Goal: Transaction & Acquisition: Purchase product/service

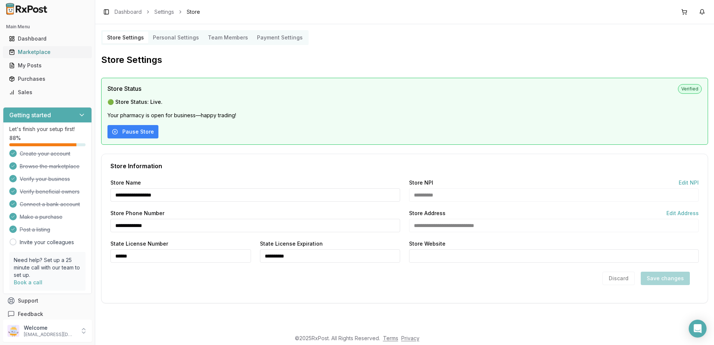
click at [26, 50] on div "Marketplace" at bounding box center [47, 51] width 77 height 7
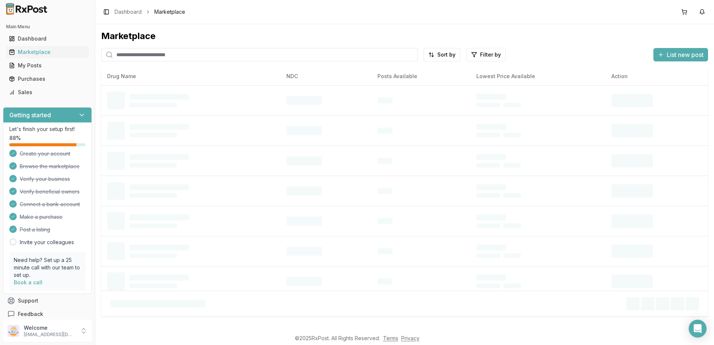
click at [142, 54] on input "search" at bounding box center [259, 54] width 316 height 13
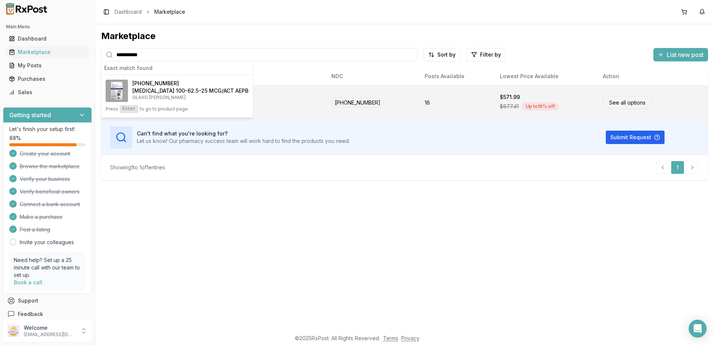
type input "**********"
click at [627, 101] on link "See all options" at bounding box center [627, 102] width 49 height 13
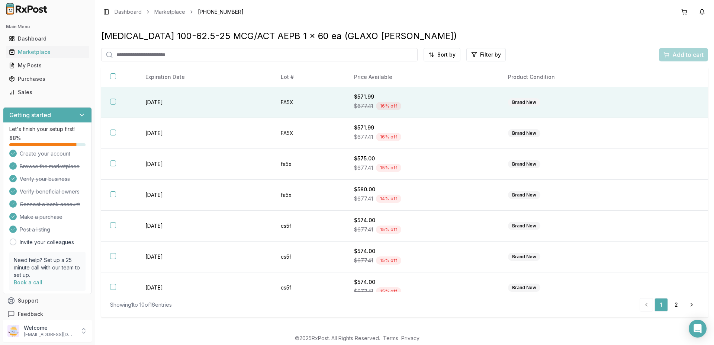
click at [113, 104] on button "button" at bounding box center [113, 102] width 6 height 6
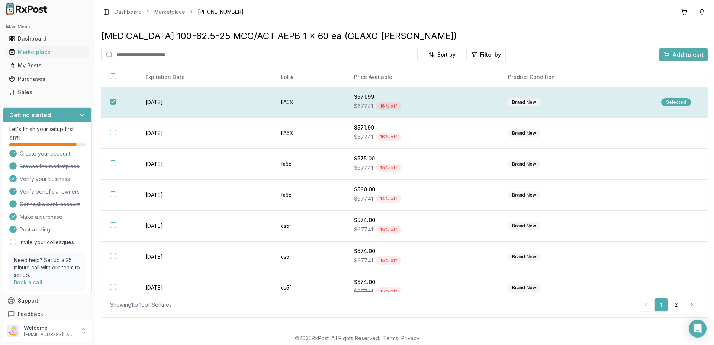
click at [670, 99] on td "Selected" at bounding box center [680, 102] width 56 height 31
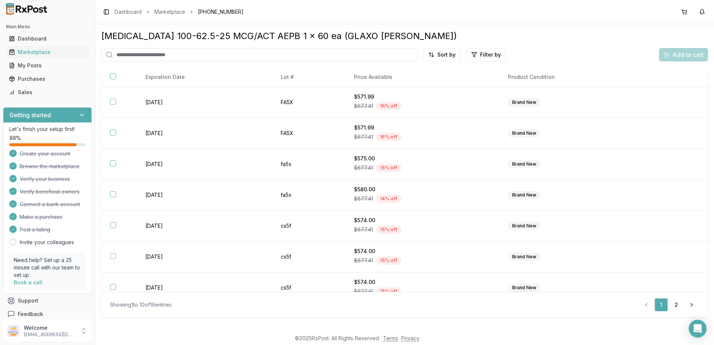
click at [679, 54] on div "Add to cart" at bounding box center [683, 54] width 49 height 13
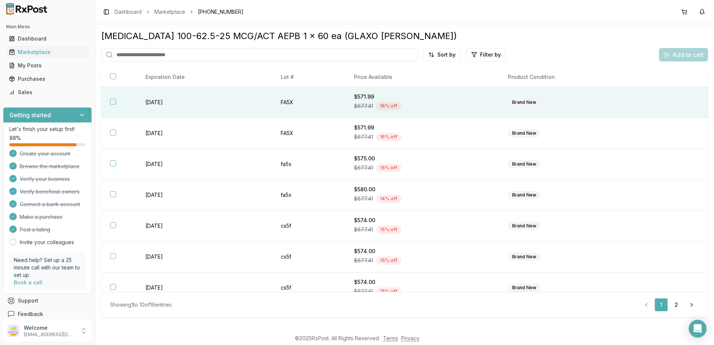
click at [519, 100] on div "Brand New" at bounding box center [524, 102] width 32 height 8
click at [676, 55] on span "Add to cart" at bounding box center [687, 54] width 31 height 9
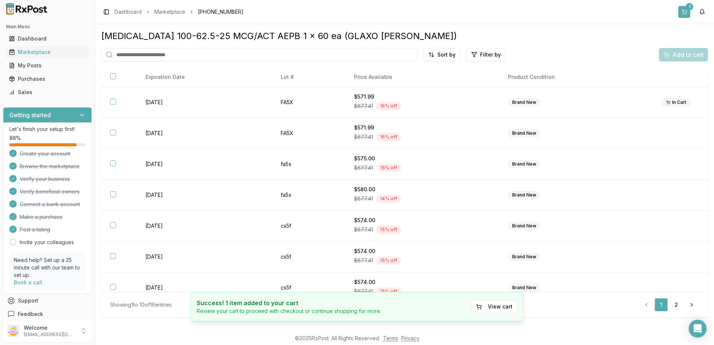
click at [687, 9] on div "1" at bounding box center [689, 6] width 7 height 7
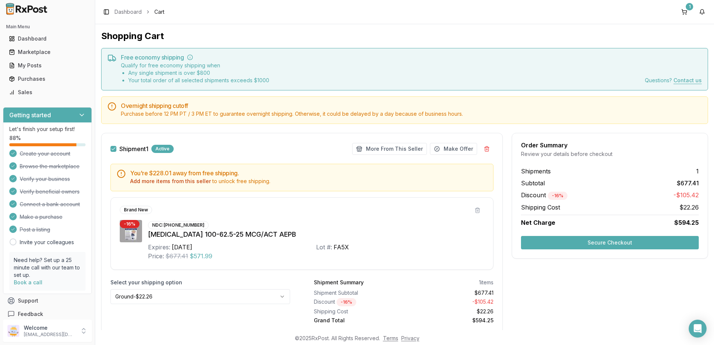
scroll to position [25, 0]
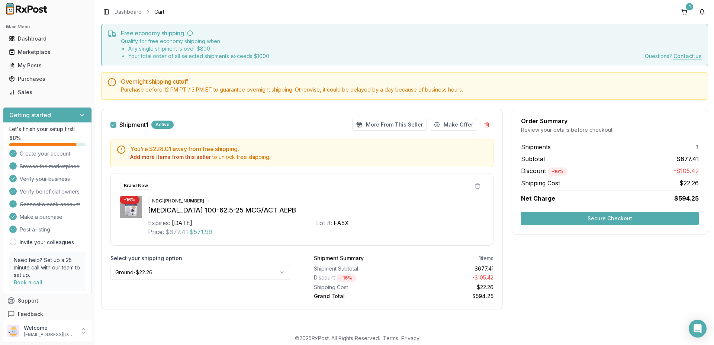
click at [168, 275] on html "Main Menu Dashboard Marketplace My Posts Purchases Sales Getting started Let's …" at bounding box center [357, 172] width 714 height 345
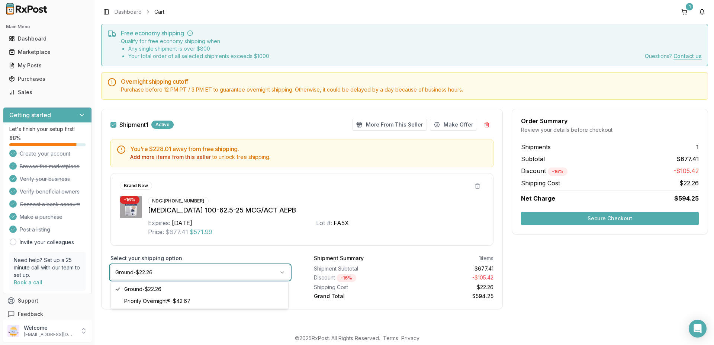
click at [168, 275] on html "Main Menu Dashboard Marketplace My Posts Purchases Sales Getting started Let's …" at bounding box center [357, 172] width 714 height 345
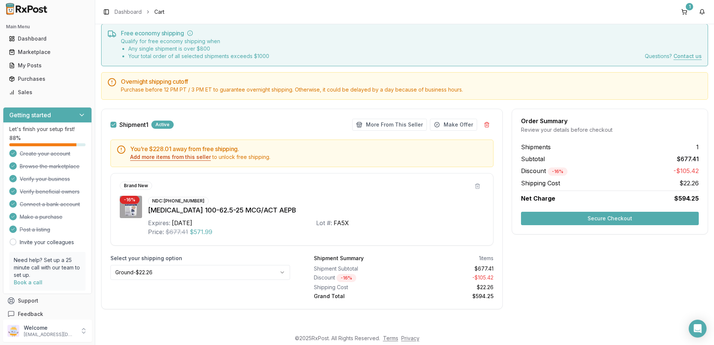
click at [170, 156] on button "Add more items from this seller" at bounding box center [170, 156] width 81 height 7
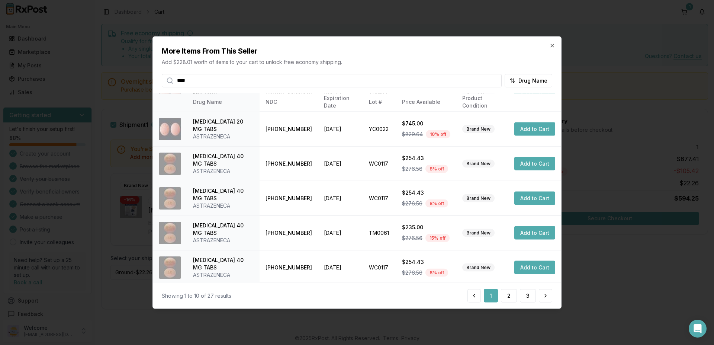
scroll to position [174, 0]
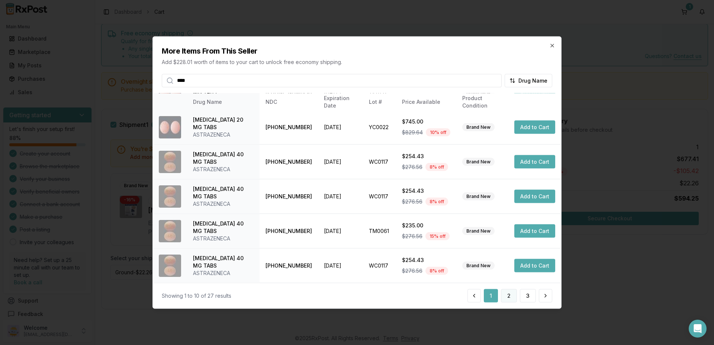
click at [506, 295] on button "2" at bounding box center [509, 295] width 16 height 13
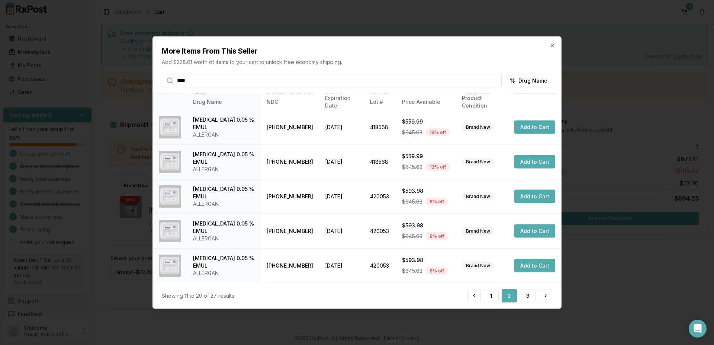
scroll to position [0, 0]
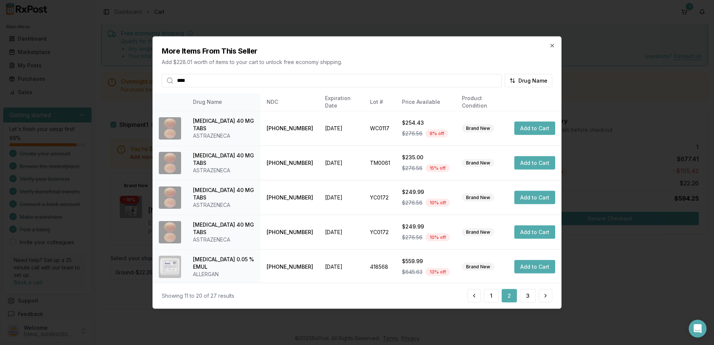
click at [196, 84] on input "****" at bounding box center [332, 80] width 340 height 13
type input "*"
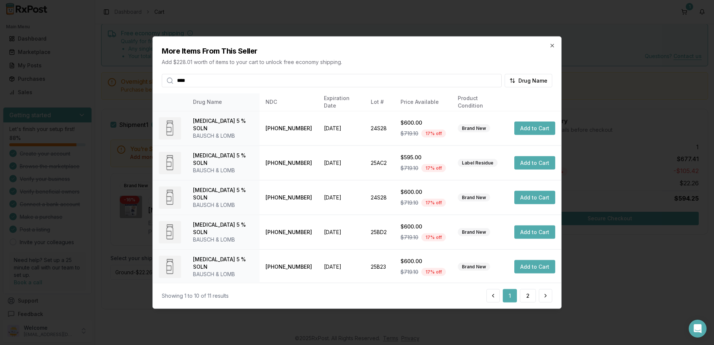
scroll to position [174, 0]
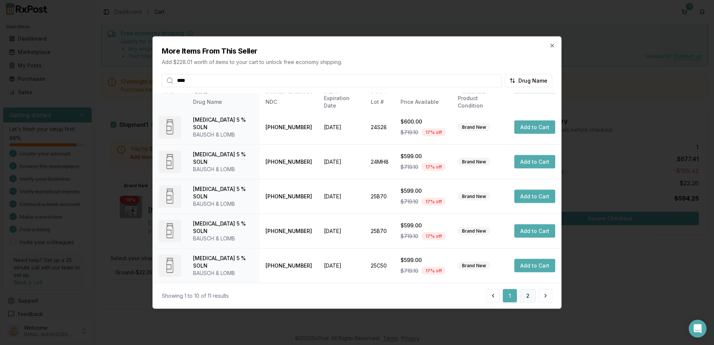
type input "****"
click at [525, 296] on button "2" at bounding box center [528, 295] width 16 height 13
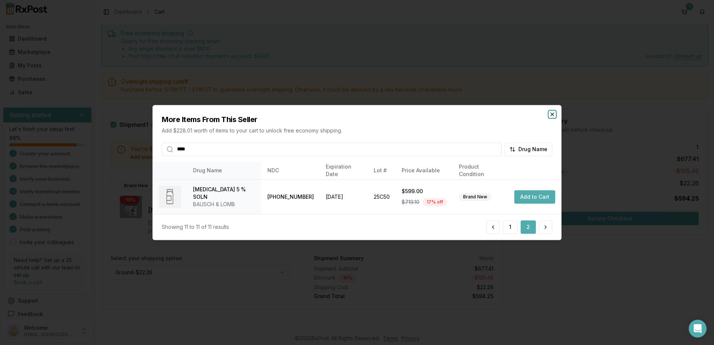
click at [554, 115] on icon "button" at bounding box center [552, 114] width 6 height 6
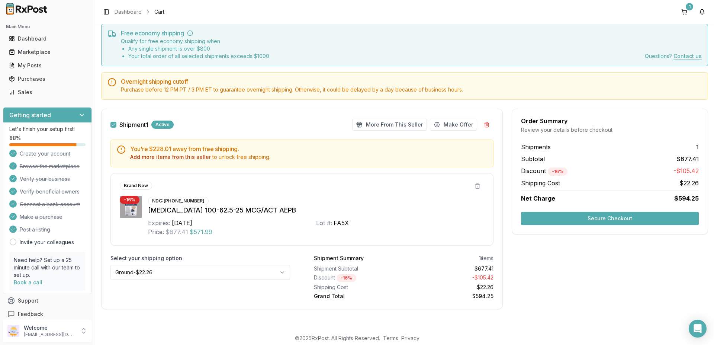
scroll to position [25, 0]
click at [154, 158] on button "Add more items from this seller" at bounding box center [170, 156] width 81 height 7
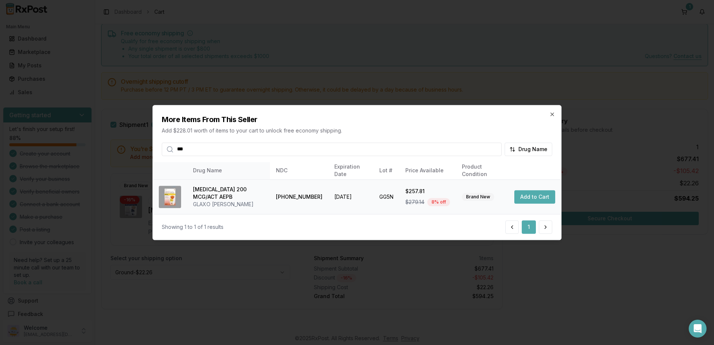
type input "***"
click at [526, 197] on button "Add to Cart" at bounding box center [534, 196] width 41 height 13
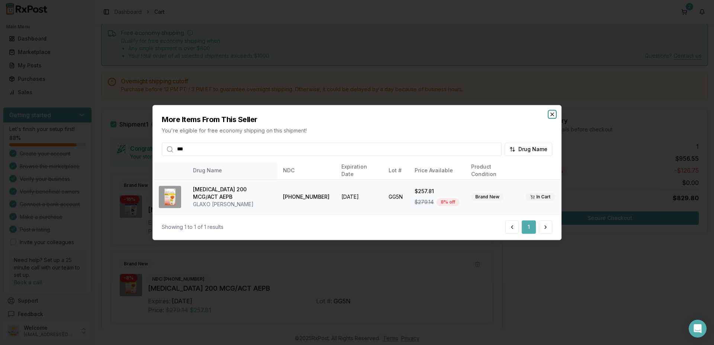
click at [550, 113] on icon "button" at bounding box center [552, 114] width 6 height 6
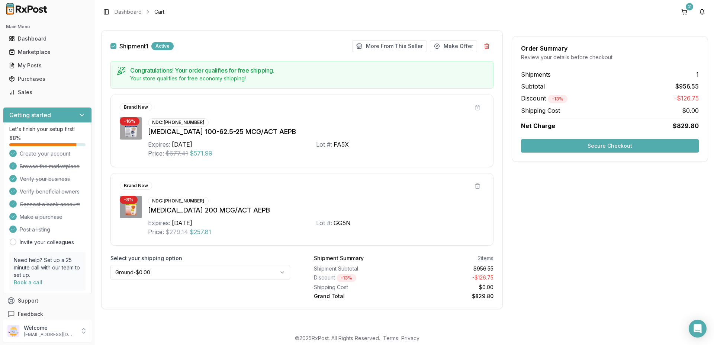
scroll to position [0, 0]
